Goal: Task Accomplishment & Management: Use online tool/utility

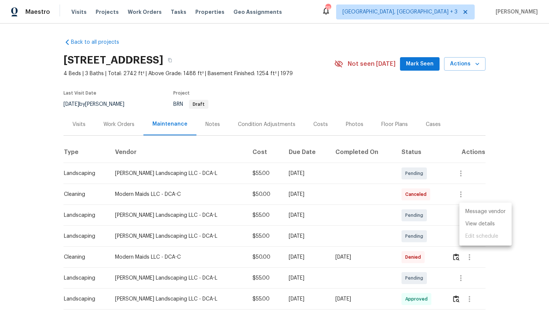
scroll to position [45, 0]
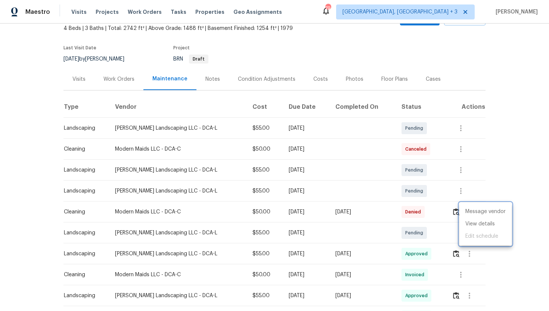
click at [79, 74] on div at bounding box center [274, 155] width 549 height 311
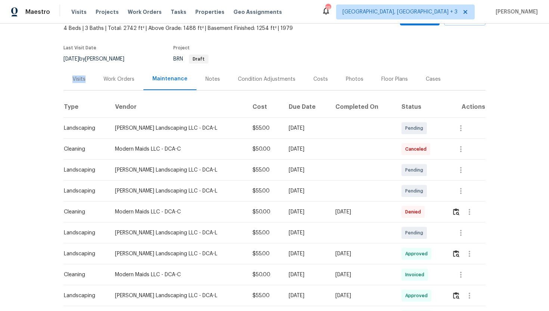
click at [79, 80] on div "Visits" at bounding box center [78, 78] width 13 height 7
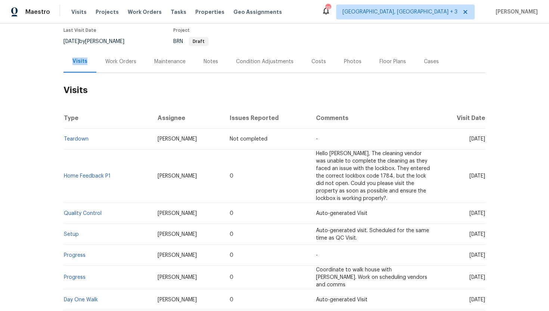
scroll to position [64, 0]
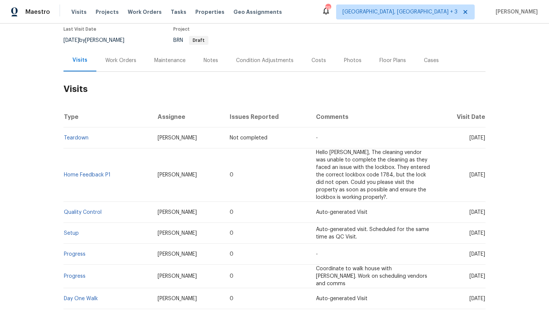
click at [427, 61] on div "Cases" at bounding box center [431, 60] width 15 height 7
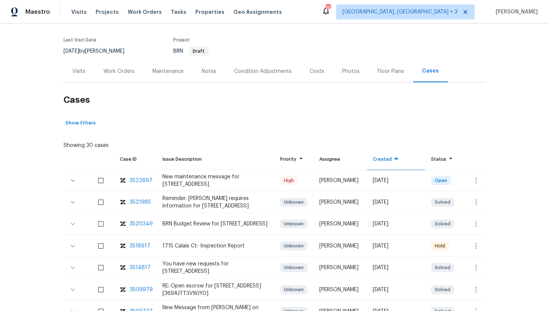
scroll to position [68, 0]
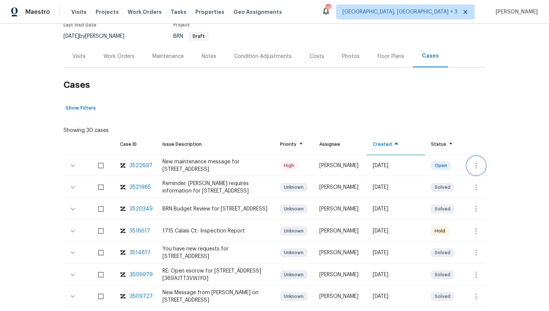
click at [472, 168] on icon "button" at bounding box center [476, 165] width 9 height 9
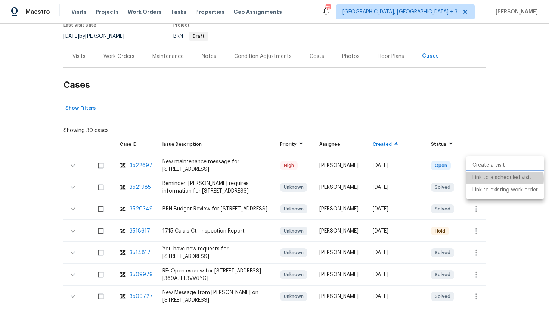
click at [490, 179] on li "Link to a scheduled visit" at bounding box center [504, 177] width 77 height 12
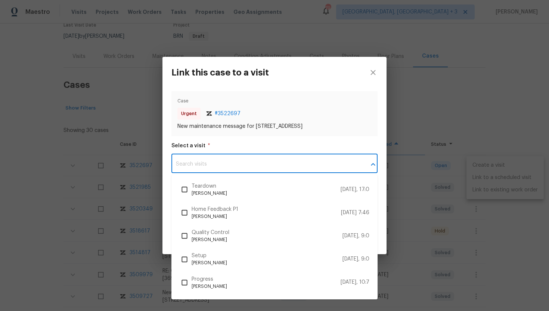
click at [246, 161] on input "text" at bounding box center [263, 164] width 185 height 18
click at [232, 166] on input "text" at bounding box center [263, 164] width 185 height 18
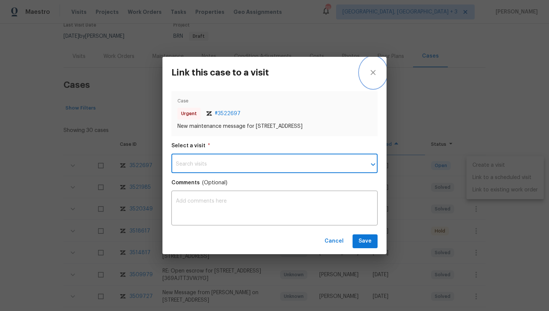
click at [374, 67] on button "close" at bounding box center [373, 72] width 27 height 31
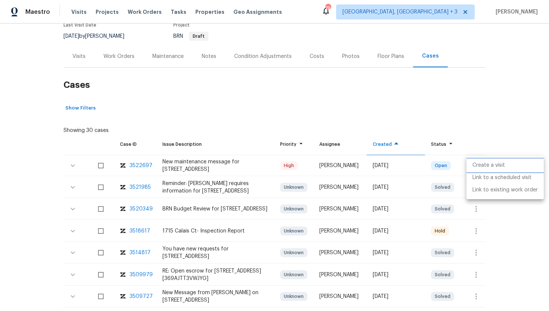
click at [501, 166] on li "Create a visit" at bounding box center [504, 165] width 77 height 12
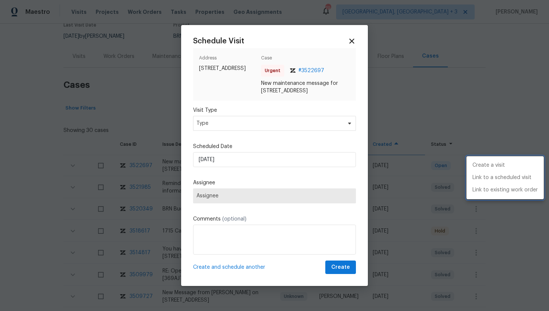
click at [229, 125] on div at bounding box center [274, 155] width 549 height 311
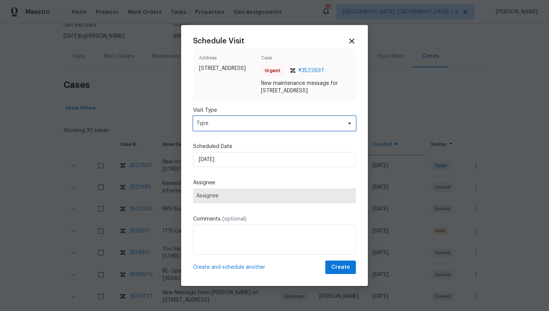
click at [224, 123] on span "Type" at bounding box center [268, 123] width 145 height 7
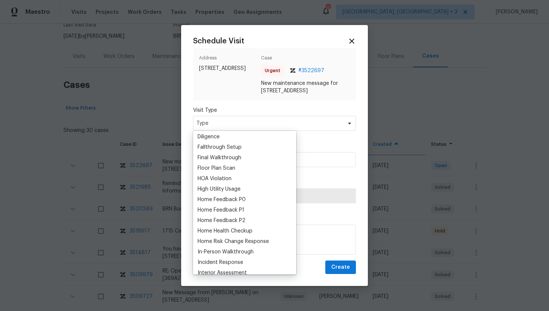
scroll to position [206, 0]
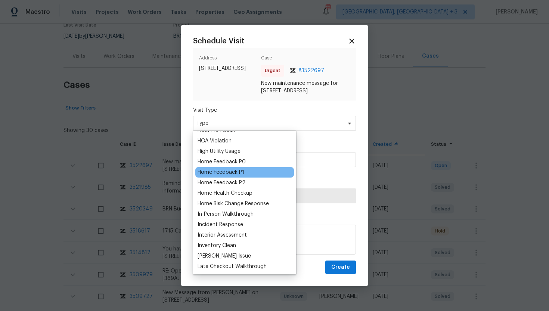
click at [229, 172] on div "Home Feedback P1" at bounding box center [221, 171] width 47 height 7
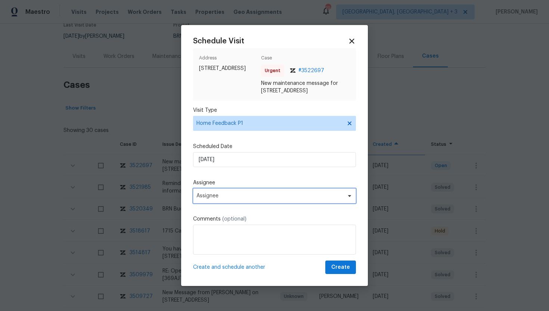
click at [236, 197] on span "Assignee" at bounding box center [269, 196] width 146 height 6
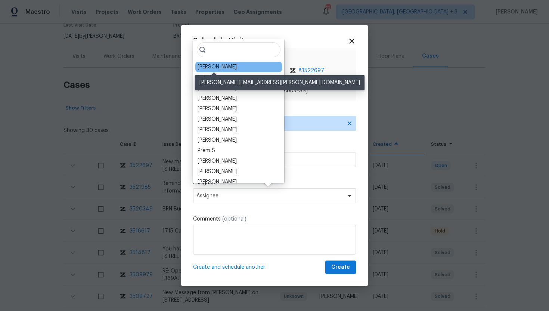
click at [222, 66] on div "[PERSON_NAME]" at bounding box center [217, 66] width 39 height 7
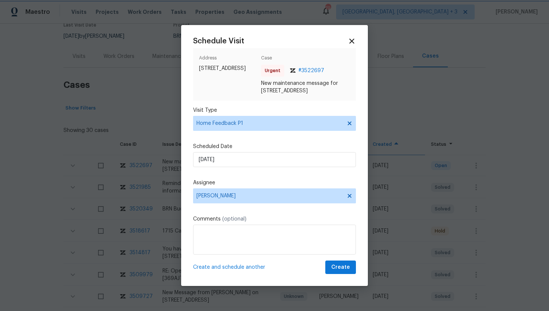
click at [127, 121] on div at bounding box center [274, 155] width 549 height 311
click at [354, 43] on icon at bounding box center [351, 40] width 5 height 5
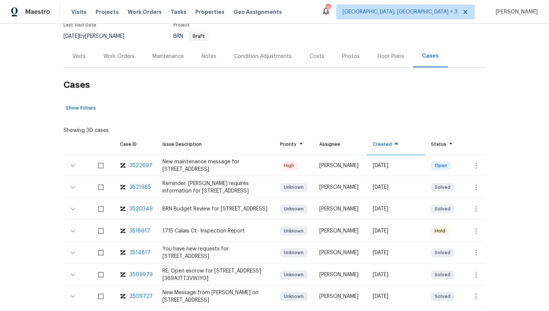
click at [98, 60] on div "Work Orders" at bounding box center [118, 56] width 49 height 22
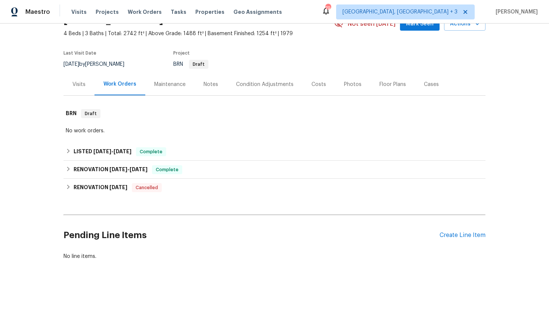
scroll to position [40, 0]
click at [83, 90] on div "Visits" at bounding box center [78, 84] width 31 height 22
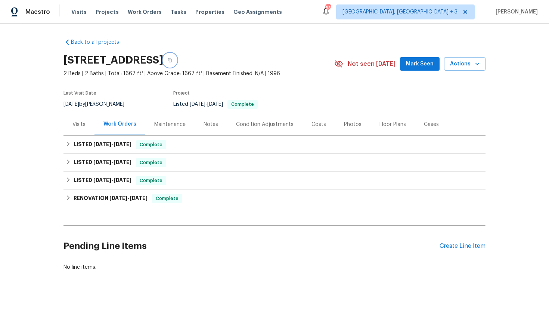
click at [172, 61] on icon "button" at bounding box center [170, 60] width 4 height 4
